Goal: Task Accomplishment & Management: Use online tool/utility

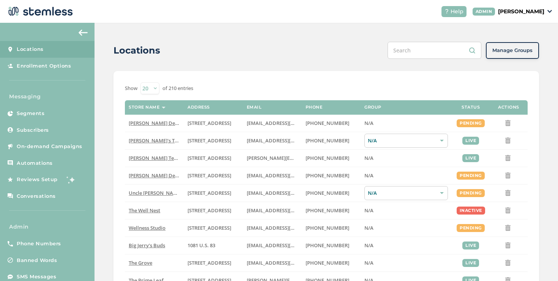
click at [498, 11] on p "[PERSON_NAME]" at bounding box center [521, 12] width 46 height 8
click at [512, 59] on li "Impersonate" at bounding box center [525, 56] width 37 height 11
click at [501, 15] on p "[PERSON_NAME]" at bounding box center [521, 12] width 46 height 8
click at [517, 51] on span "Impersonate" at bounding box center [525, 55] width 37 height 8
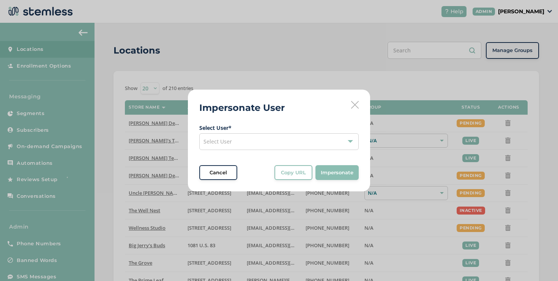
click at [259, 133] on div "Select User" at bounding box center [278, 141] width 159 height 17
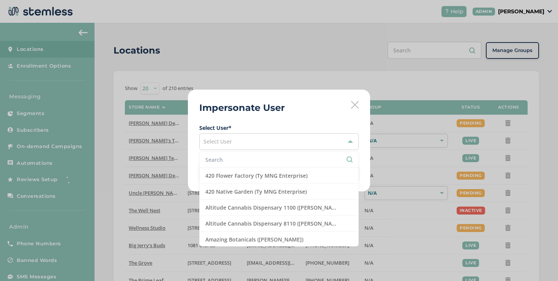
click at [250, 157] on input "text" at bounding box center [278, 160] width 147 height 8
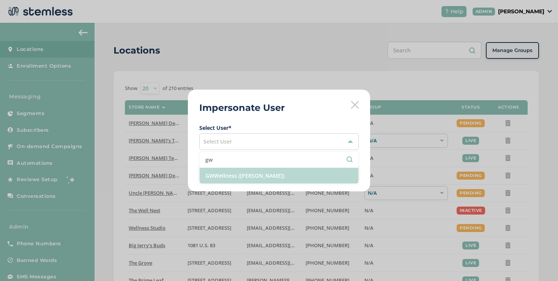
type input "gw"
click at [240, 170] on li "GWWellness ([PERSON_NAME])" at bounding box center [279, 176] width 159 height 16
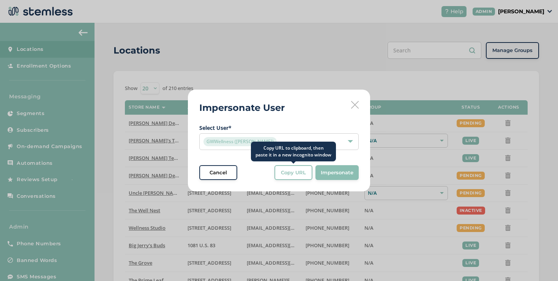
click at [289, 168] on button "Copy URL" at bounding box center [294, 172] width 38 height 15
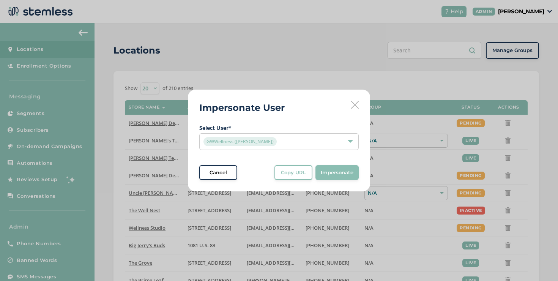
click at [354, 102] on icon at bounding box center [355, 105] width 8 height 8
